Goal: Navigation & Orientation: Find specific page/section

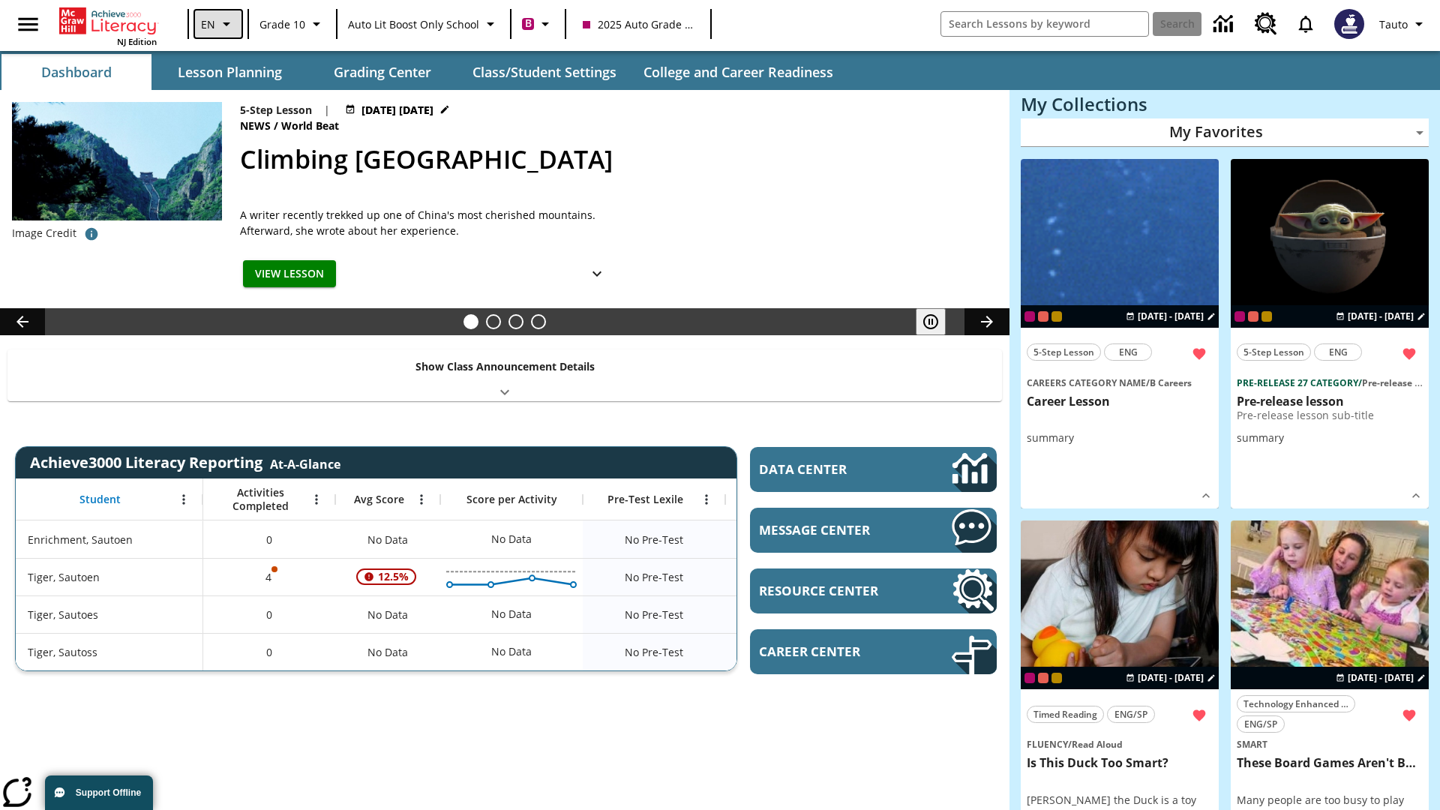
click at [218, 24] on icon "Language: EN, Select a language" at bounding box center [227, 24] width 18 height 18
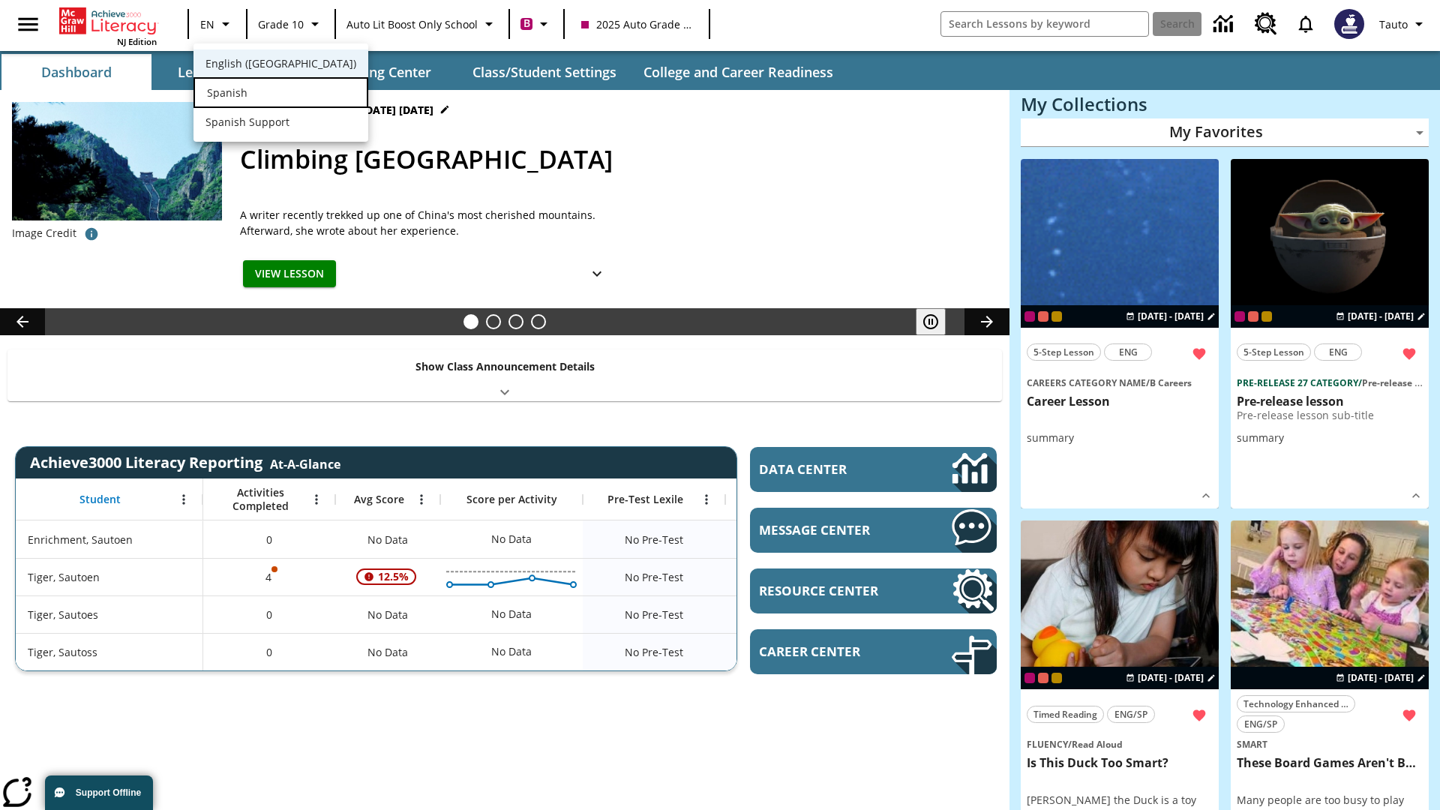
click at [250, 94] on div "Spanish" at bounding box center [281, 92] width 175 height 31
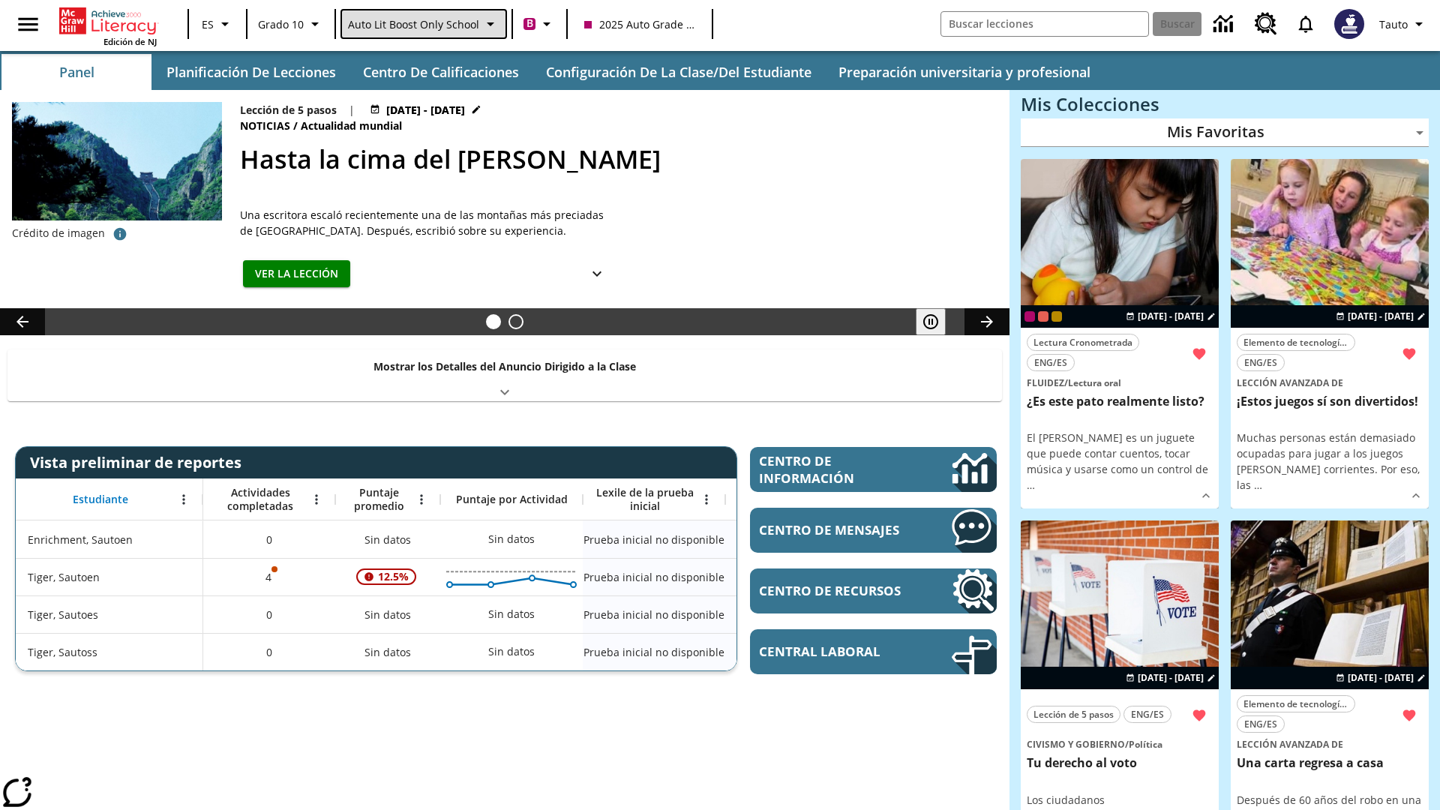
click at [422, 24] on span "Auto Lit Boost only School" at bounding box center [413, 25] width 131 height 16
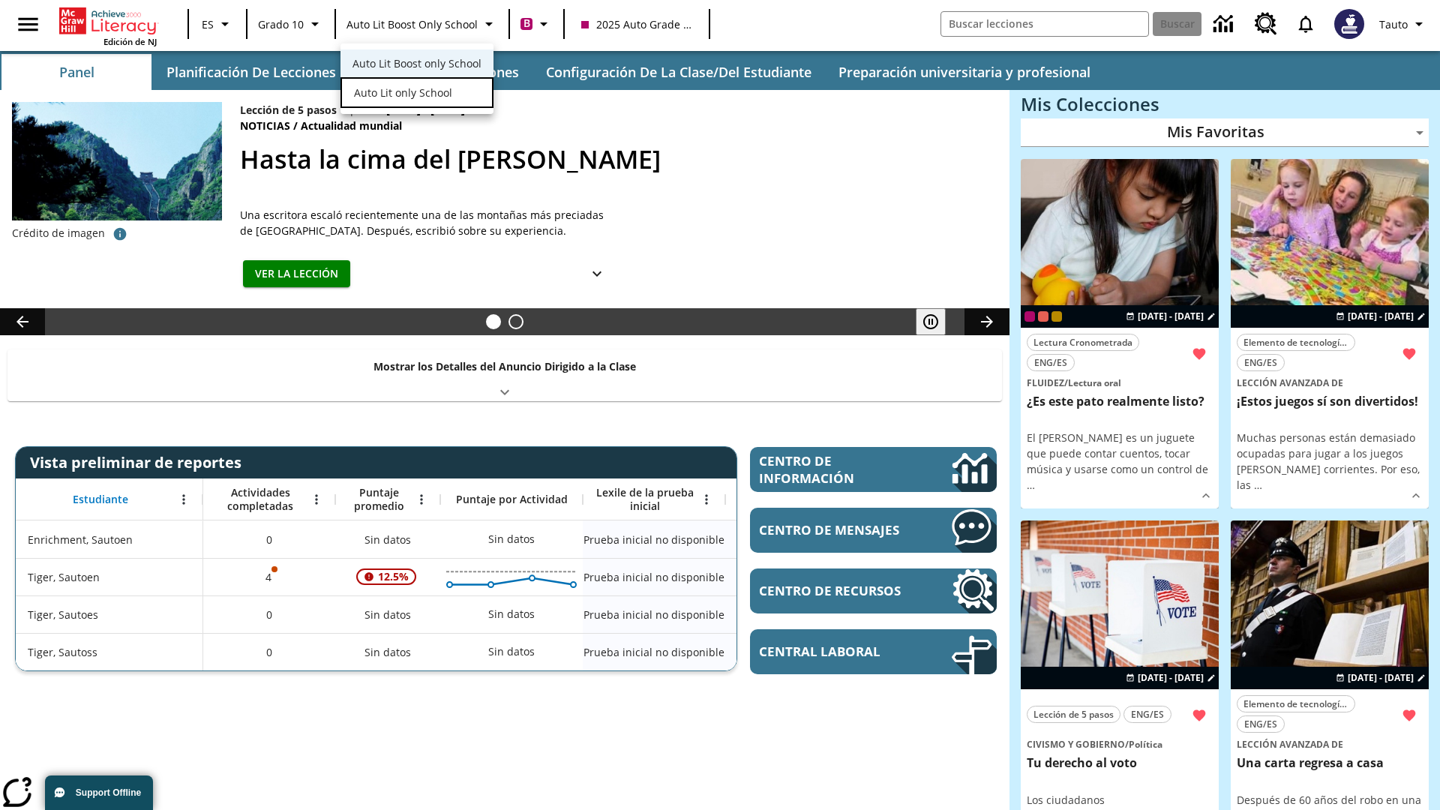
click at [401, 94] on span "Auto Lit only School" at bounding box center [403, 93] width 98 height 16
